Goal: Task Accomplishment & Management: Use online tool/utility

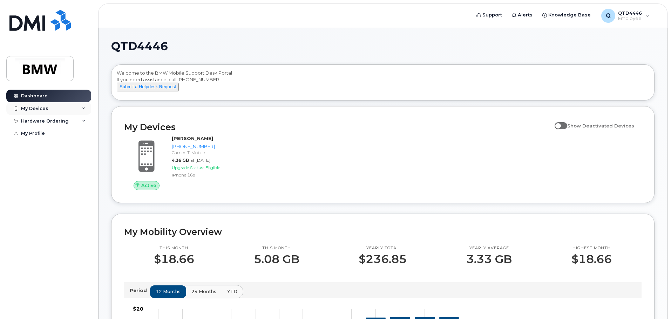
click at [77, 111] on div "My Devices" at bounding box center [48, 108] width 85 height 13
click at [76, 111] on div "My Devices" at bounding box center [48, 108] width 85 height 13
click at [76, 120] on div "Hardware Ordering" at bounding box center [48, 121] width 85 height 13
click at [48, 147] on div "New Order" at bounding box center [37, 147] width 27 height 6
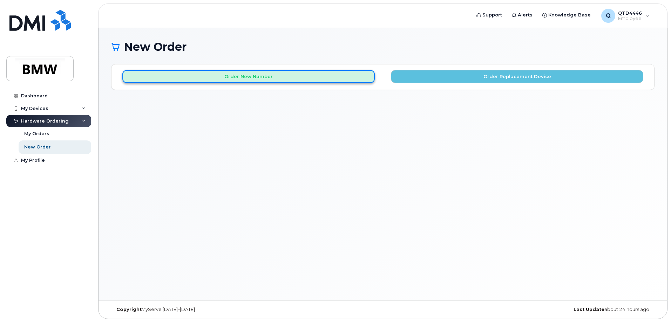
click at [269, 79] on button "Order New Number" at bounding box center [248, 76] width 252 height 13
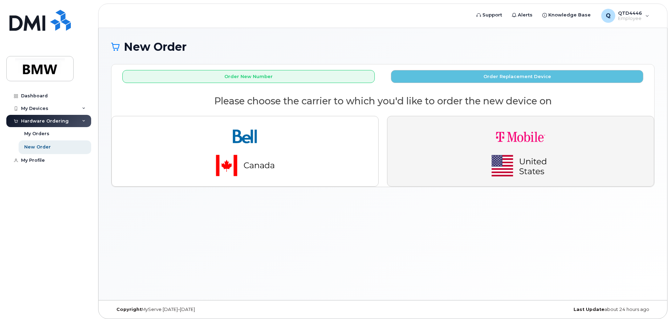
click at [542, 144] on img "button" at bounding box center [521, 151] width 98 height 59
